Goal: Transaction & Acquisition: Purchase product/service

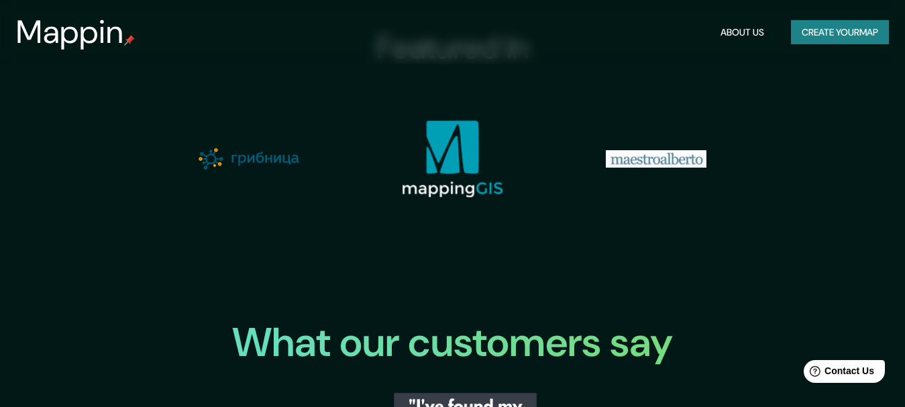
scroll to position [1408, 0]
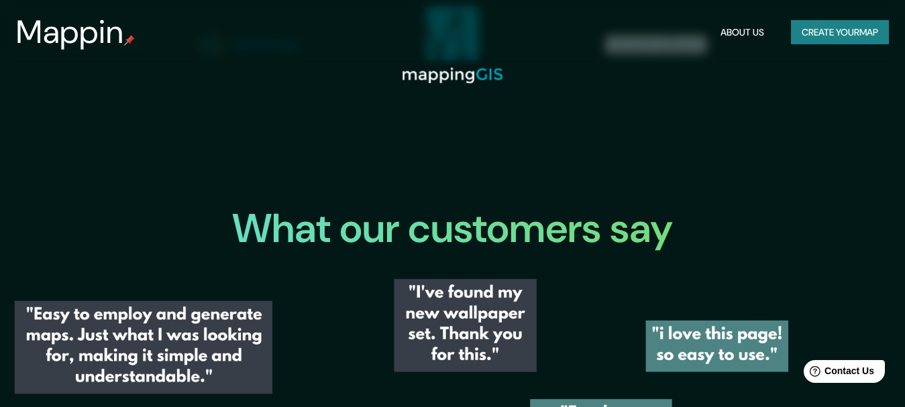
click at [832, 30] on button "Create your map" at bounding box center [840, 32] width 98 height 25
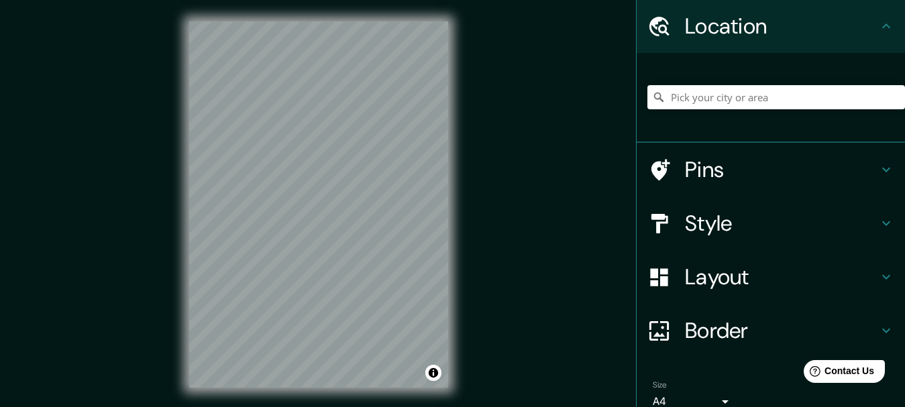
scroll to position [106, 0]
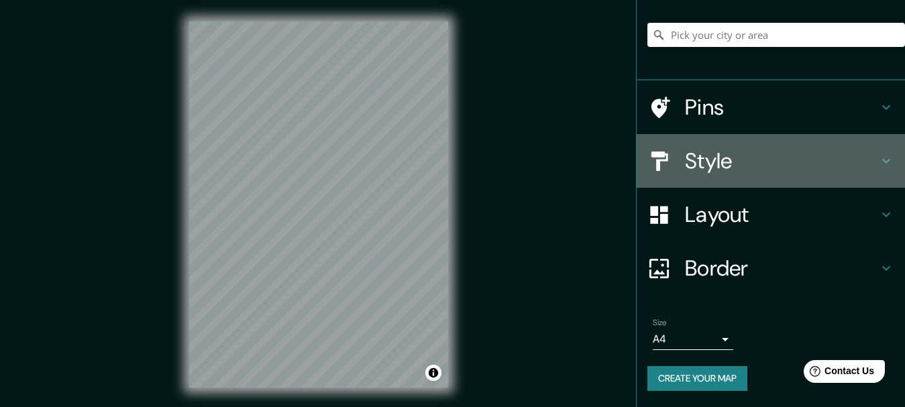
click at [721, 170] on h4 "Style" at bounding box center [781, 161] width 193 height 27
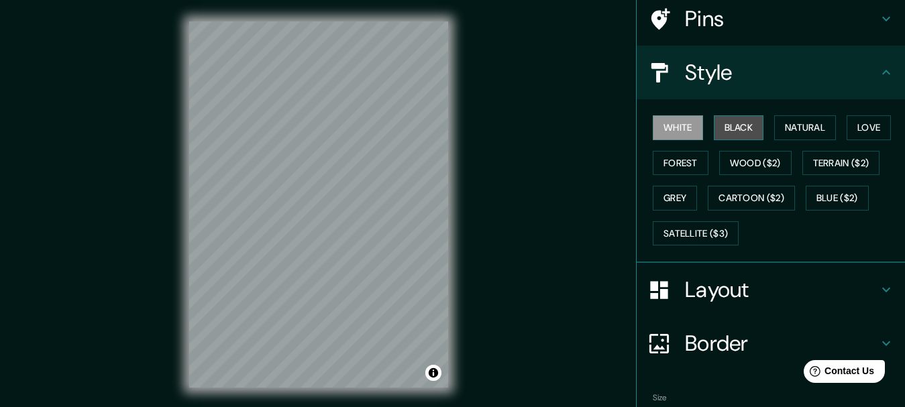
click at [741, 121] on button "Black" at bounding box center [739, 127] width 50 height 25
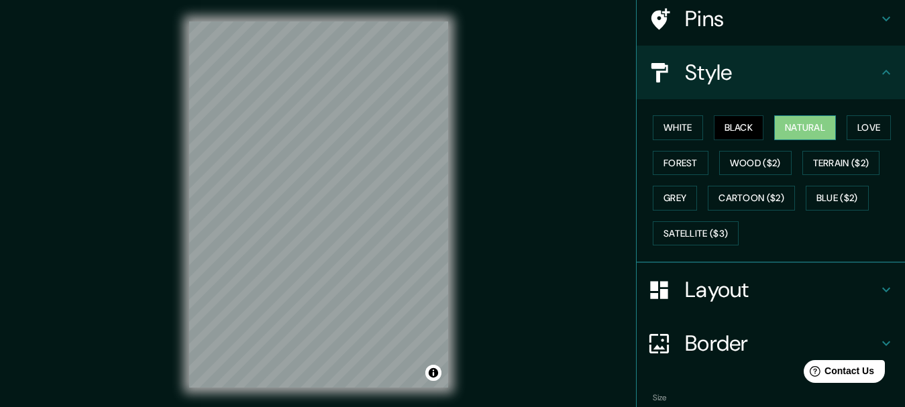
click at [784, 128] on button "Natural" at bounding box center [805, 127] width 62 height 25
click at [849, 127] on button "Love" at bounding box center [868, 127] width 44 height 25
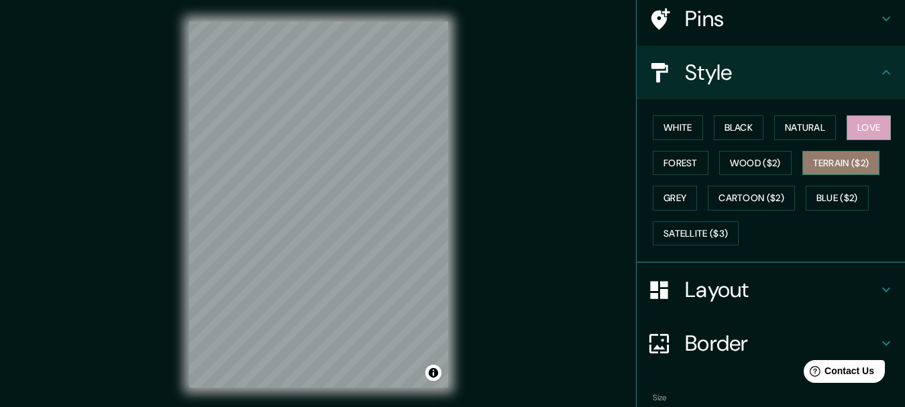
click at [803, 157] on button "Terrain ($2)" at bounding box center [841, 163] width 78 height 25
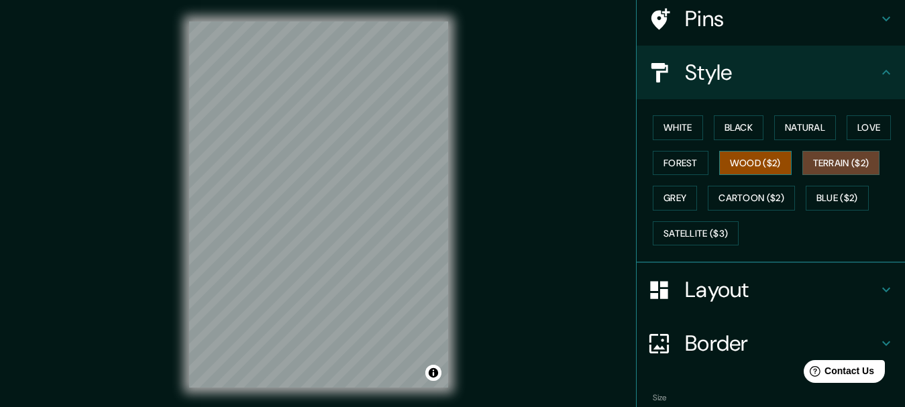
click at [740, 160] on button "Wood ($2)" at bounding box center [755, 163] width 72 height 25
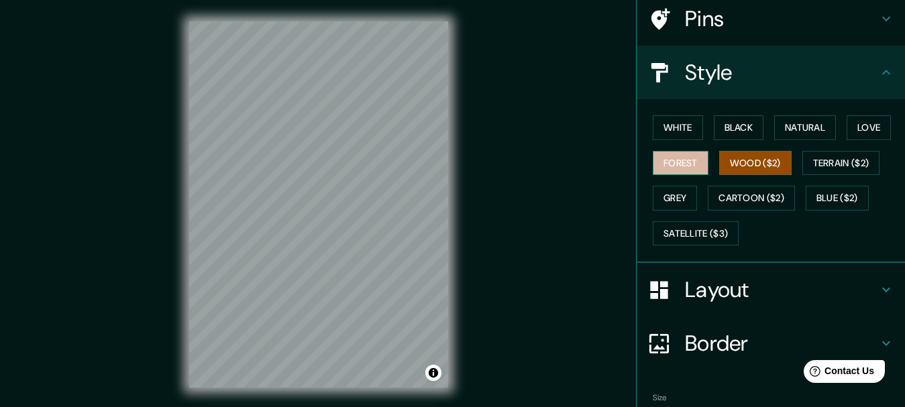
click at [679, 166] on button "Forest" at bounding box center [681, 163] width 56 height 25
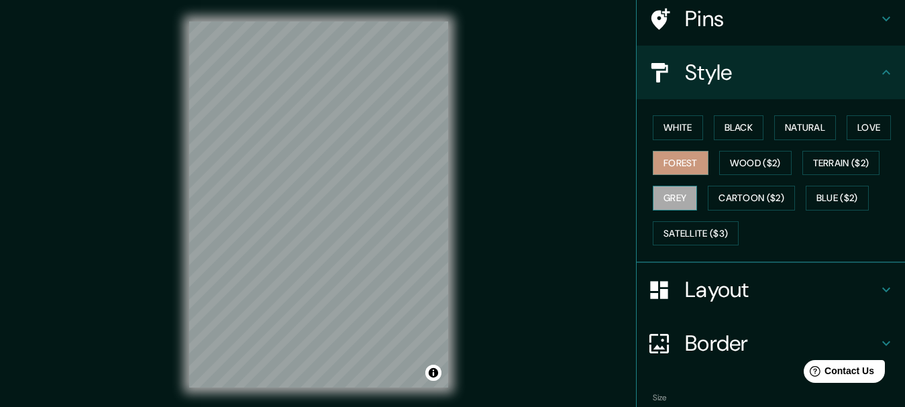
click at [669, 191] on button "Grey" at bounding box center [675, 198] width 44 height 25
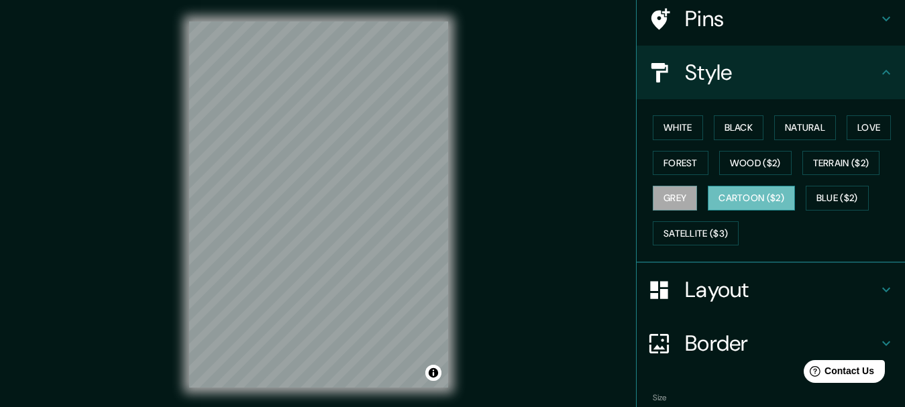
click at [736, 199] on button "Cartoon ($2)" at bounding box center [751, 198] width 87 height 25
click at [820, 201] on button "Blue ($2)" at bounding box center [836, 198] width 63 height 25
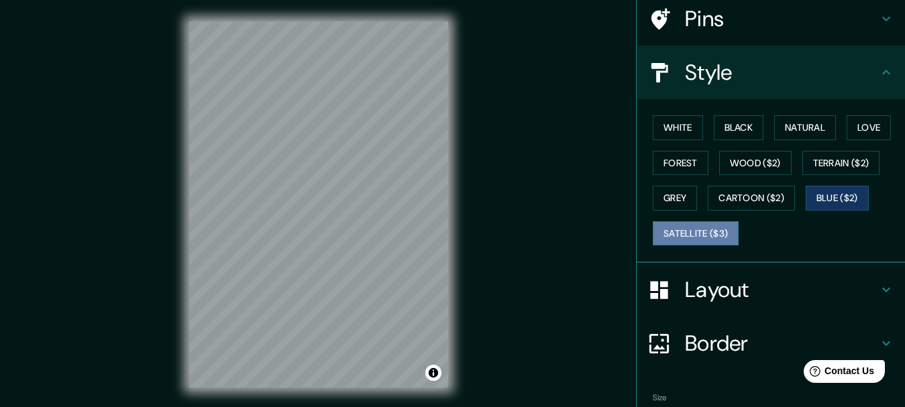
click at [711, 234] on button "Satellite ($3)" at bounding box center [696, 233] width 86 height 25
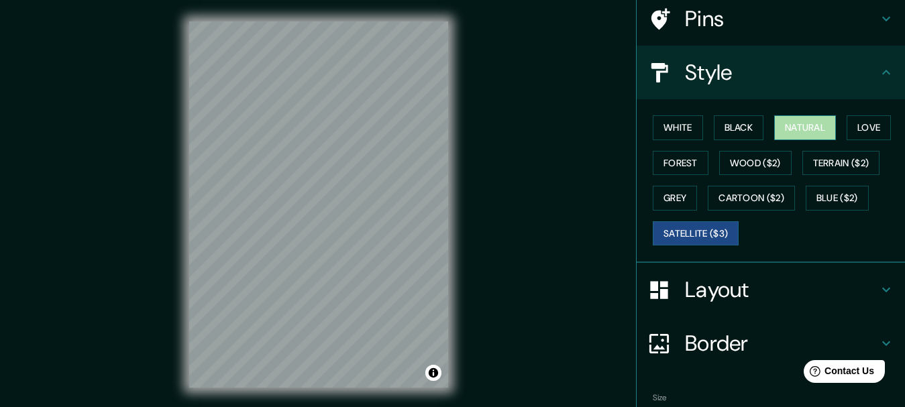
click at [783, 126] on button "Natural" at bounding box center [805, 127] width 62 height 25
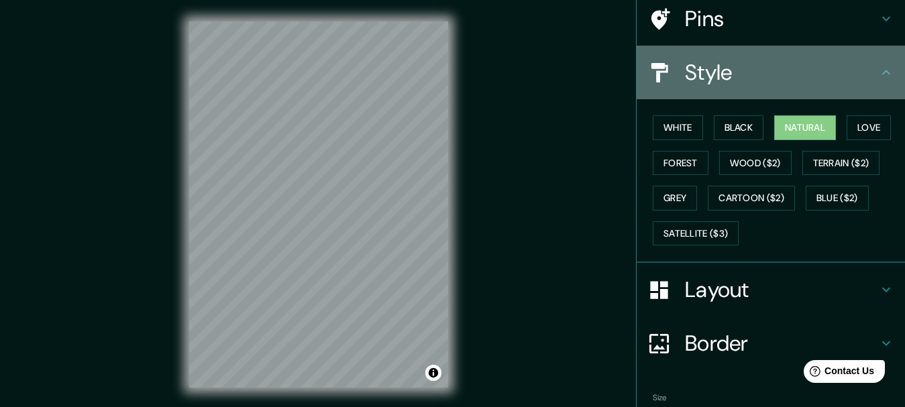
click at [749, 92] on div "Style" at bounding box center [770, 73] width 268 height 54
click at [884, 80] on div "Style" at bounding box center [770, 73] width 268 height 54
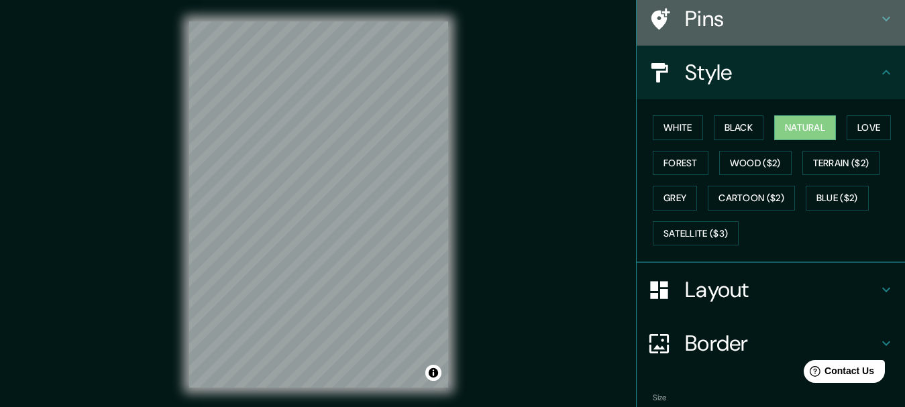
click at [838, 17] on h4 "Pins" at bounding box center [781, 18] width 193 height 27
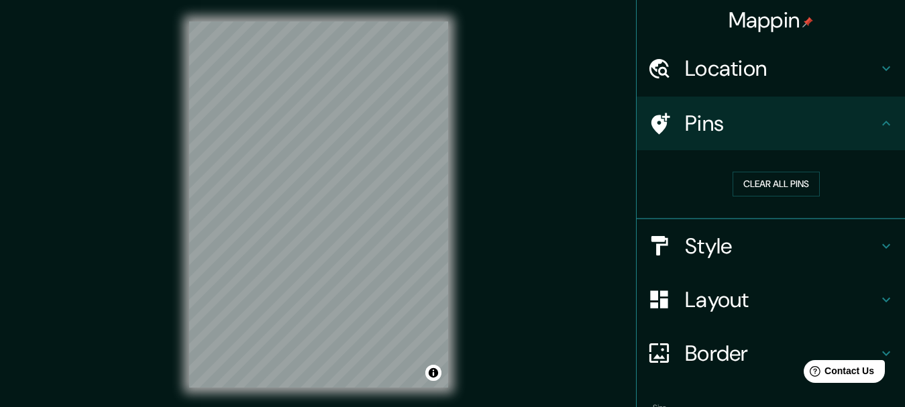
scroll to position [0, 0]
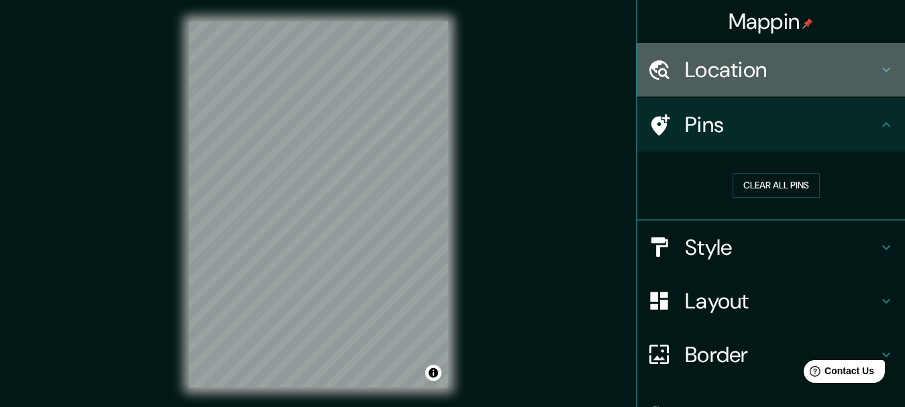
click at [789, 82] on h4 "Location" at bounding box center [781, 69] width 193 height 27
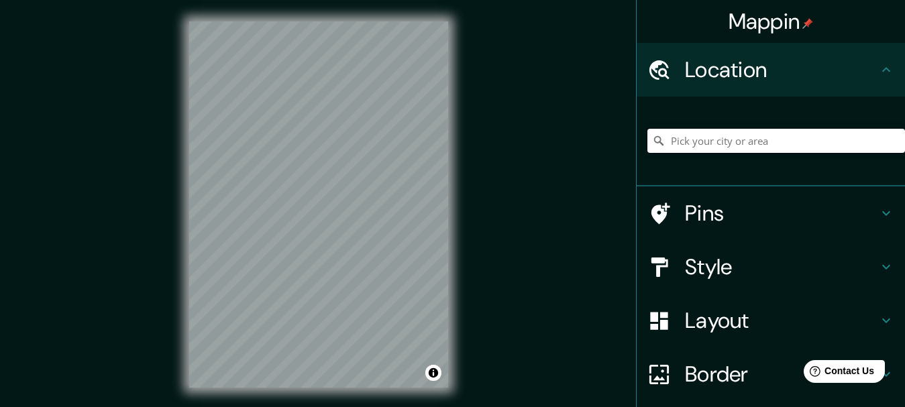
click at [792, 146] on input "Pick your city or area" at bounding box center [776, 141] width 258 height 24
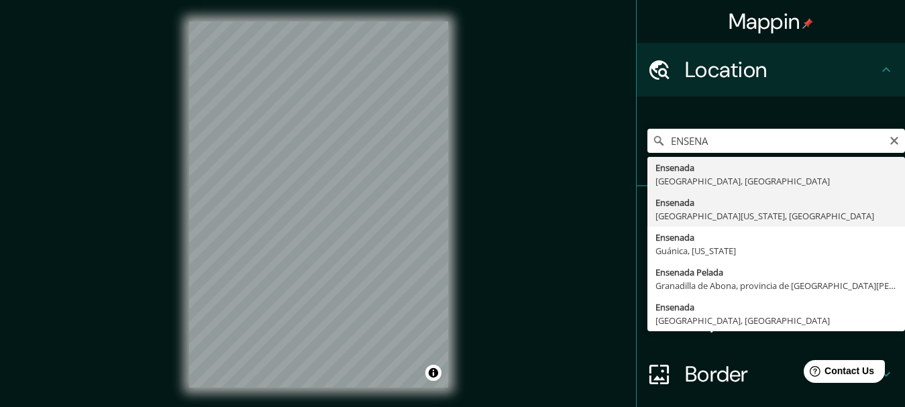
type input "Ensenada, [GEOGRAPHIC_DATA][US_STATE], [GEOGRAPHIC_DATA]"
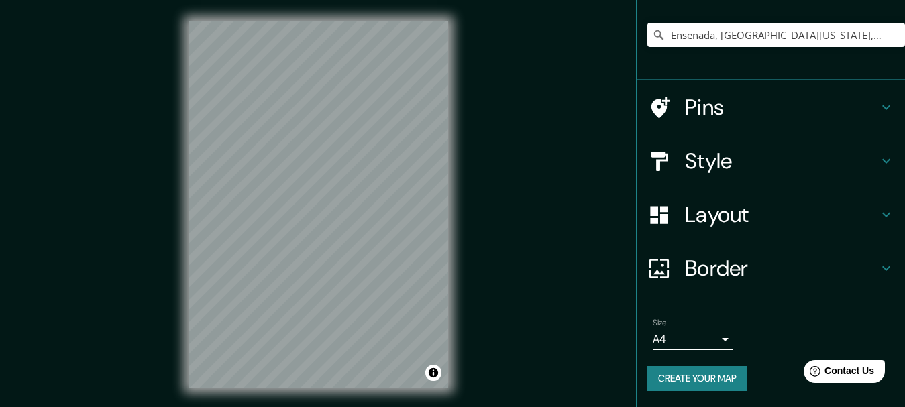
scroll to position [23, 0]
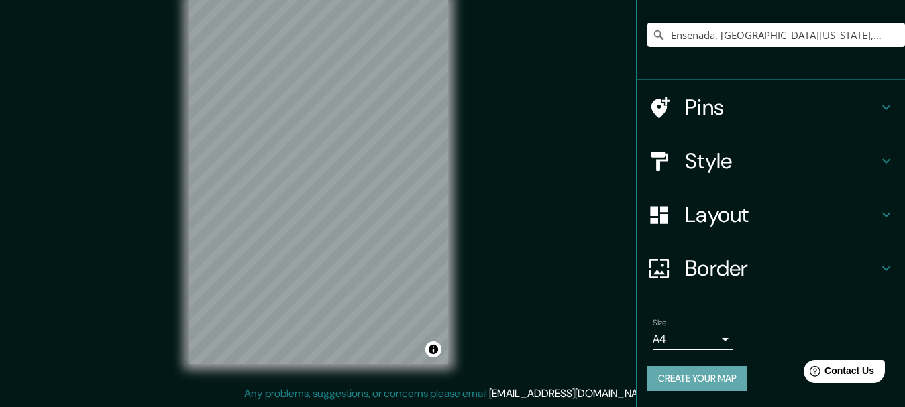
click at [687, 385] on button "Create your map" at bounding box center [697, 378] width 100 height 25
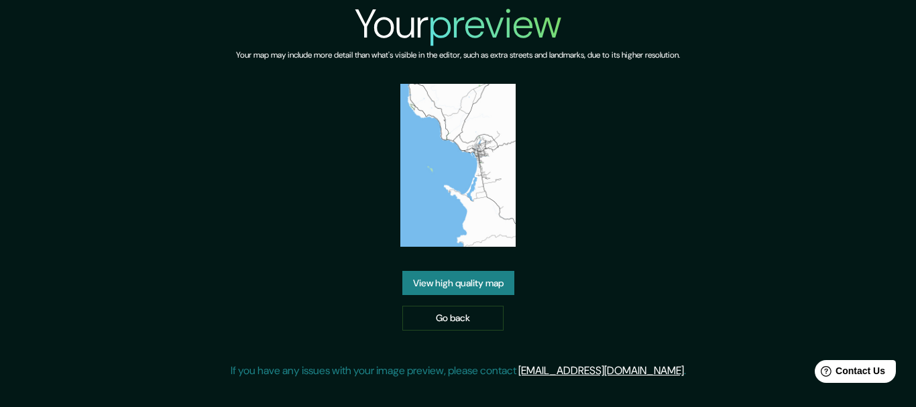
click at [509, 277] on link "View high quality map" at bounding box center [458, 283] width 112 height 25
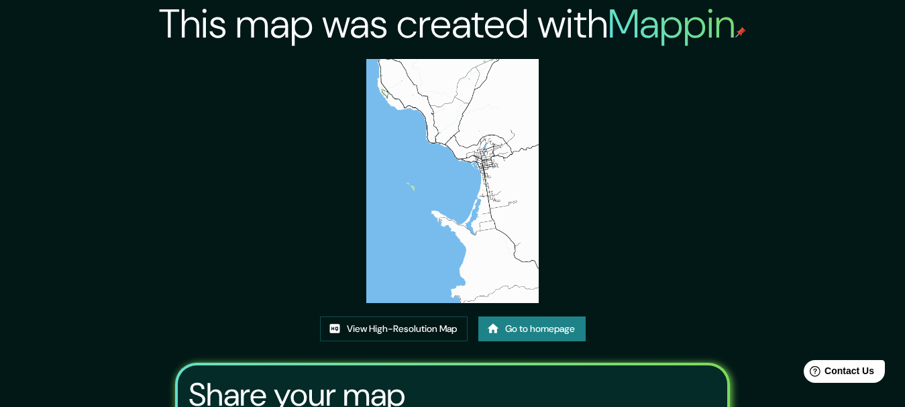
click at [473, 213] on img at bounding box center [452, 181] width 172 height 244
